Goal: Task Accomplishment & Management: Manage account settings

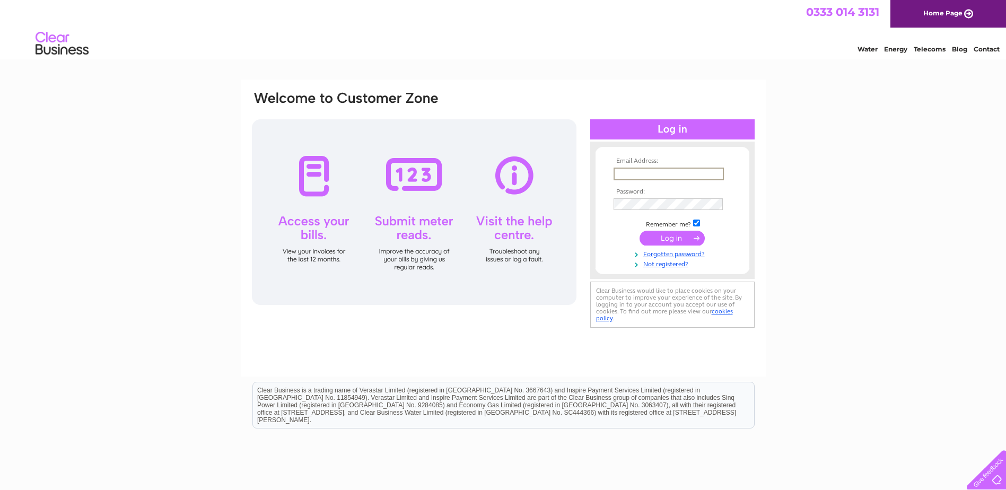
click at [649, 174] on input "text" at bounding box center [668, 174] width 110 height 13
click at [606, 170] on form "Email Address: Password: Remember me?" at bounding box center [672, 212] width 154 height 110
click at [631, 168] on input "text" at bounding box center [667, 174] width 109 height 12
type input "davidwalker@ferraripackaging.co.uk"
